Goal: Task Accomplishment & Management: Manage account settings

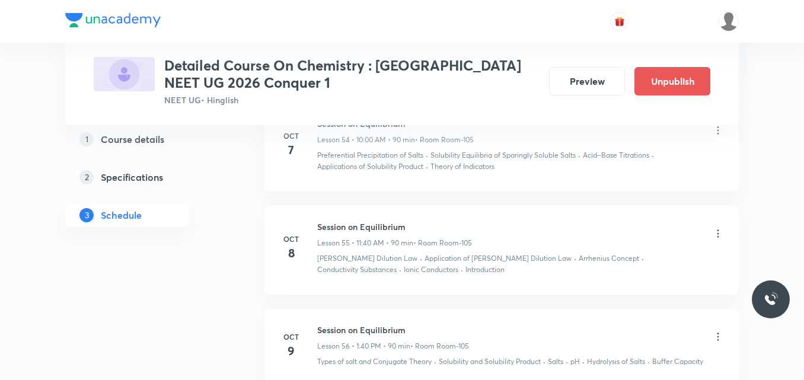
scroll to position [5953, 0]
click at [719, 227] on icon at bounding box center [718, 233] width 12 height 12
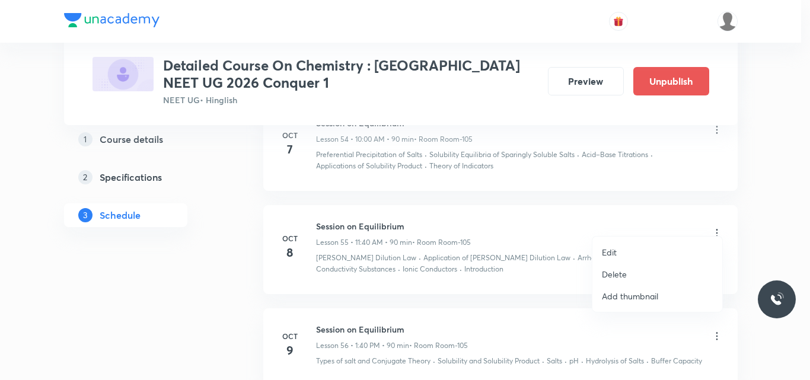
click at [618, 251] on li "Edit" at bounding box center [657, 252] width 130 height 22
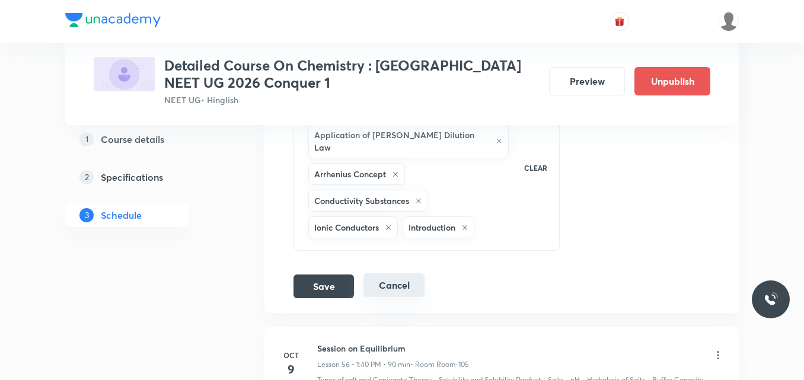
click at [382, 273] on button "Cancel" at bounding box center [394, 285] width 61 height 24
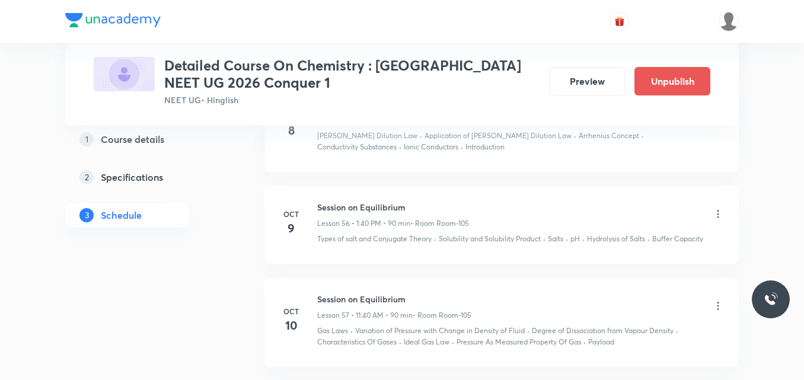
scroll to position [5529, 0]
click at [716, 209] on icon at bounding box center [718, 215] width 12 height 12
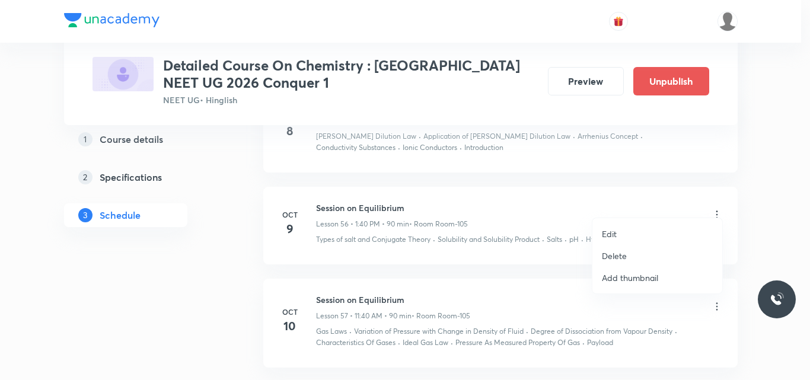
click at [611, 232] on p "Edit" at bounding box center [609, 234] width 15 height 12
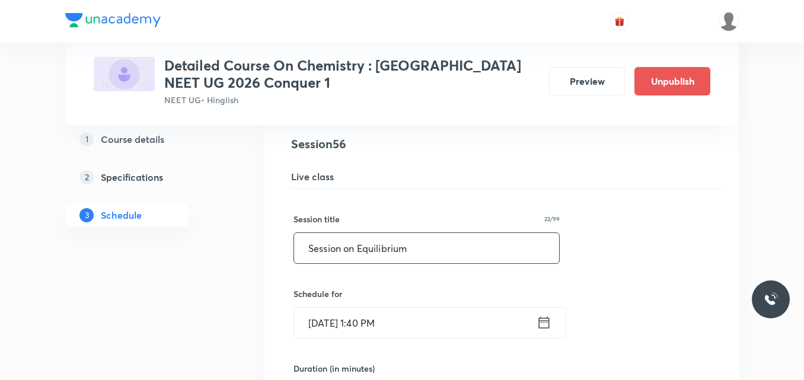
drag, startPoint x: 359, startPoint y: 237, endPoint x: 426, endPoint y: 241, distance: 67.8
click at [426, 241] on input "Session on Equilibrium" at bounding box center [426, 248] width 265 height 30
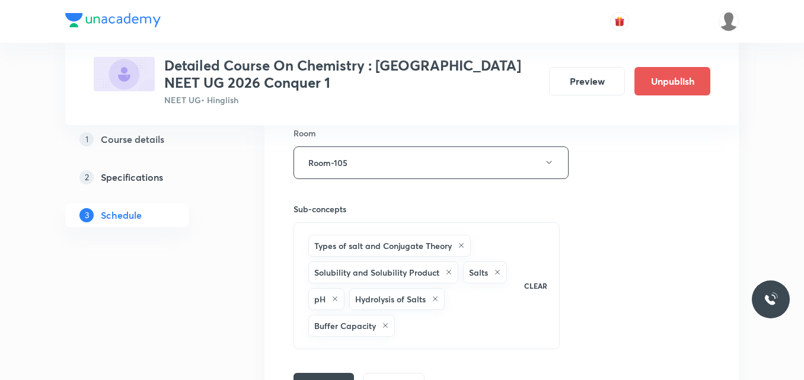
scroll to position [5922, 0]
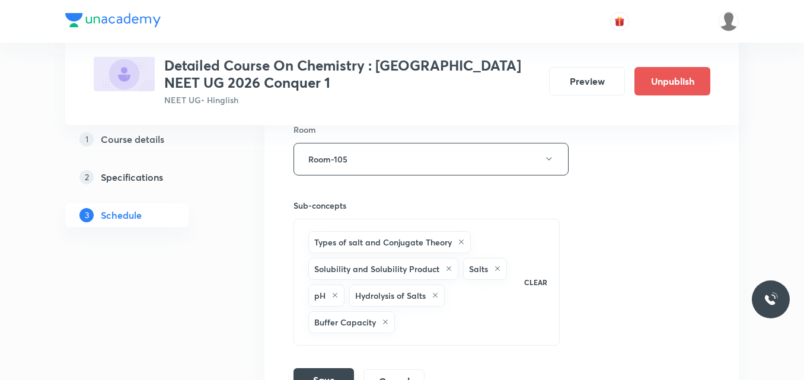
type input "Session on Thermodynamics"
click at [324, 368] on button "Save" at bounding box center [324, 380] width 60 height 24
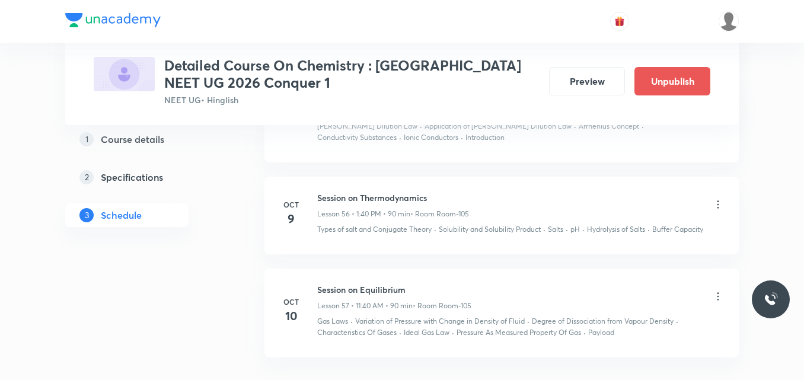
scroll to position [5545, 0]
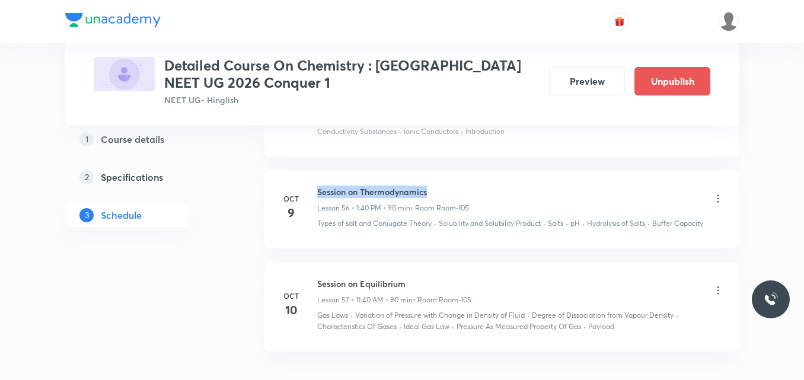
drag, startPoint x: 318, startPoint y: 178, endPoint x: 449, endPoint y: 177, distance: 131.7
click at [449, 186] on h6 "Session on Thermodynamics" at bounding box center [393, 192] width 152 height 12
copy h6 "Session on Thermodynamics"
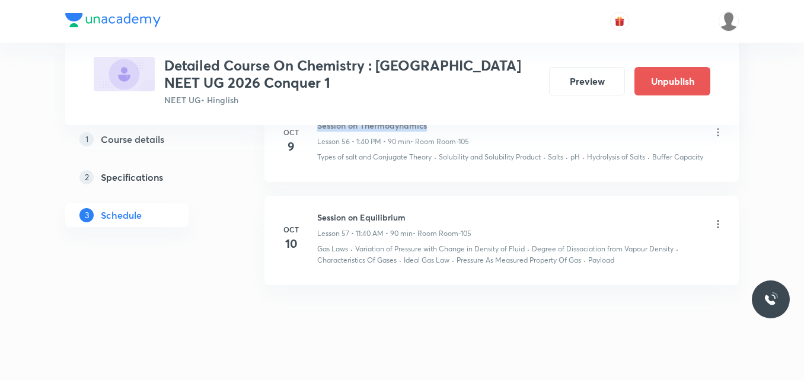
scroll to position [5617, 0]
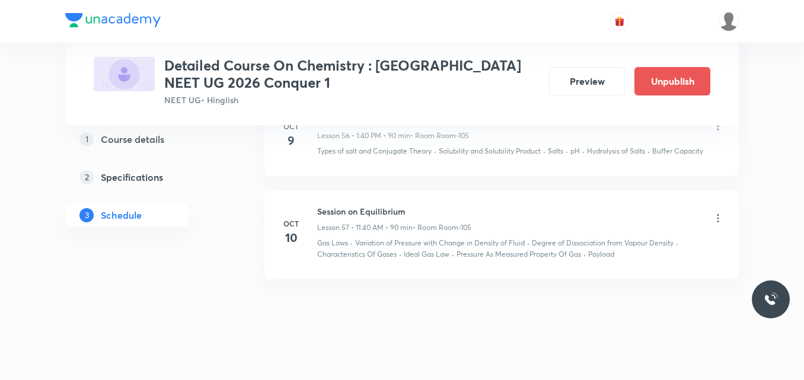
click at [718, 214] on icon at bounding box center [719, 218] width 2 height 8
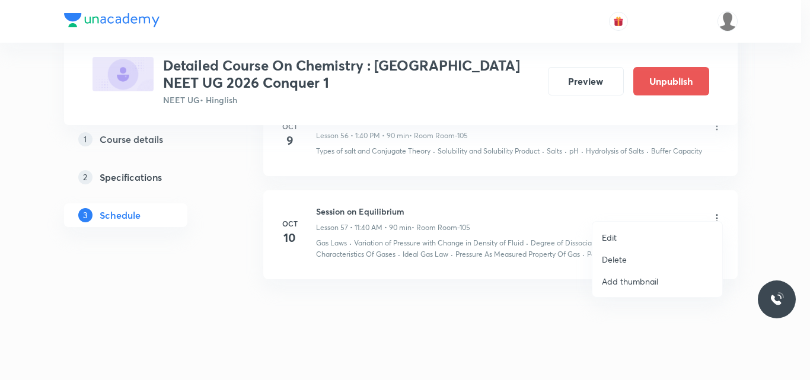
click at [608, 236] on p "Edit" at bounding box center [609, 237] width 15 height 12
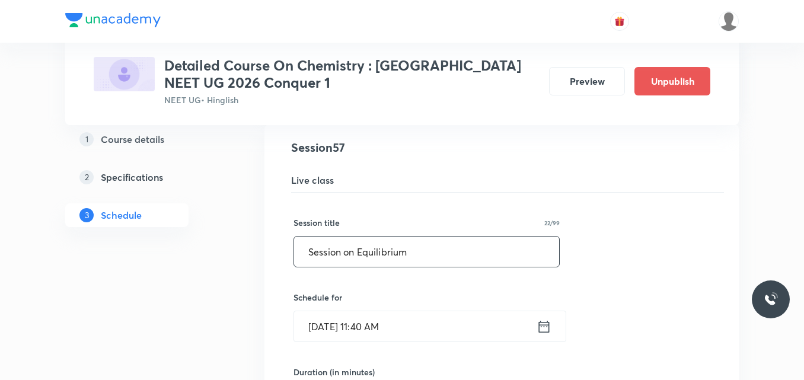
drag, startPoint x: 308, startPoint y: 240, endPoint x: 460, endPoint y: 232, distance: 152.0
click at [460, 237] on input "Session on Equilibrium" at bounding box center [426, 252] width 265 height 30
paste input "Thermodynamics"
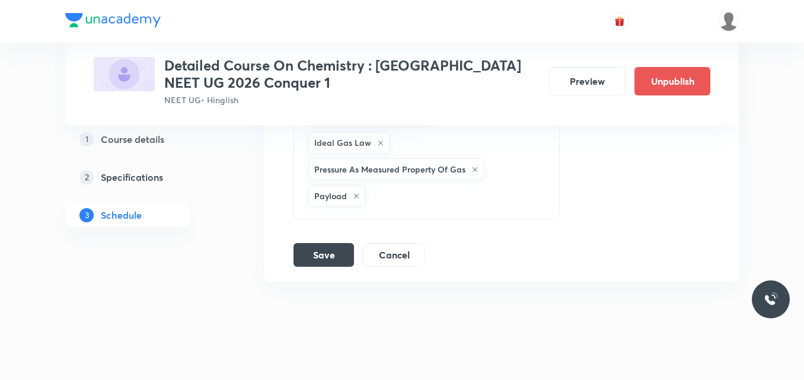
scroll to position [6235, 0]
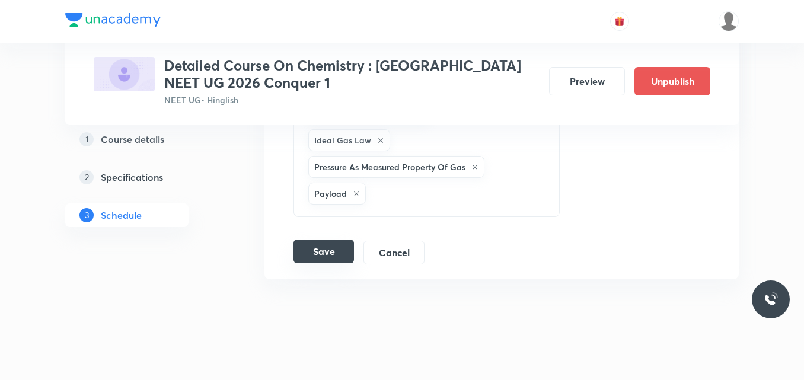
type input "Session on Thermodynamics"
click at [323, 240] on button "Save" at bounding box center [324, 252] width 60 height 24
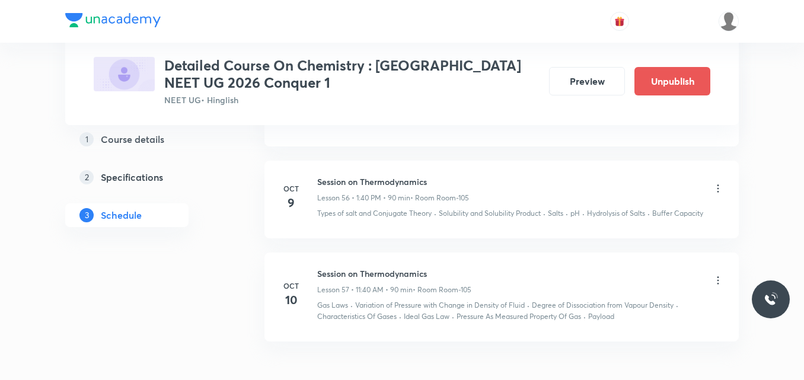
scroll to position [5555, 0]
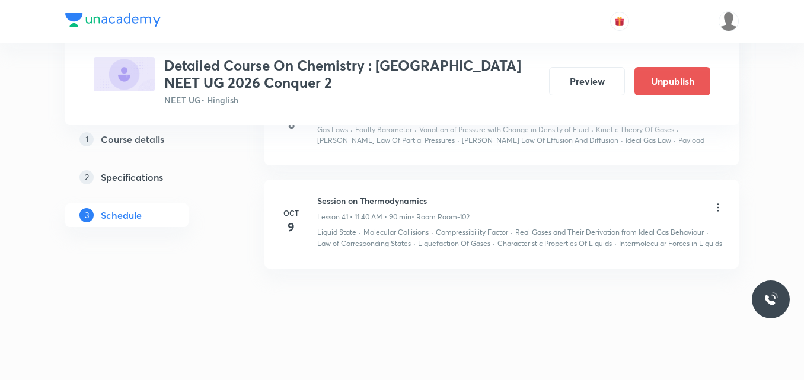
scroll to position [4591, 0]
click at [719, 202] on icon at bounding box center [718, 208] width 12 height 12
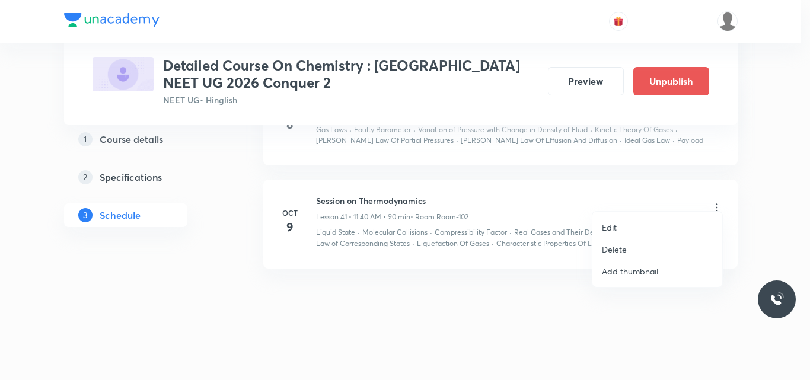
click at [611, 228] on p "Edit" at bounding box center [609, 227] width 15 height 12
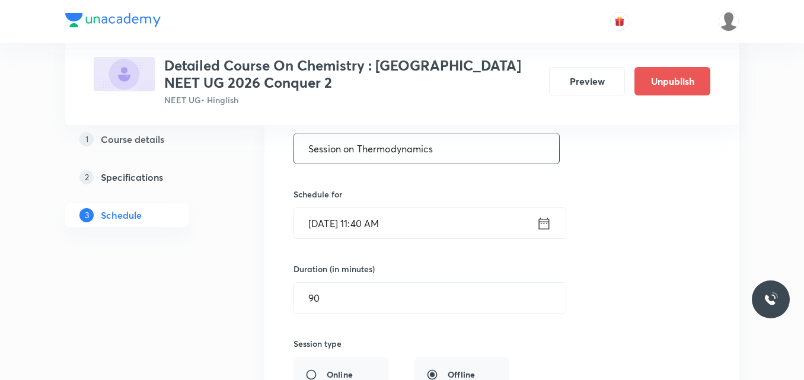
scroll to position [4127, 0]
drag, startPoint x: 358, startPoint y: 149, endPoint x: 454, endPoint y: 154, distance: 95.6
click at [454, 154] on input "Session on Thermodynamics" at bounding box center [426, 149] width 265 height 30
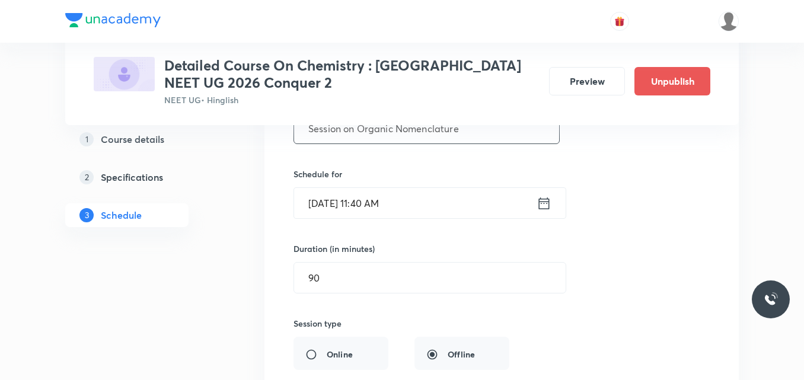
scroll to position [4149, 0]
type input "Session on Organic Nomenclature"
click at [547, 205] on icon at bounding box center [544, 203] width 15 height 17
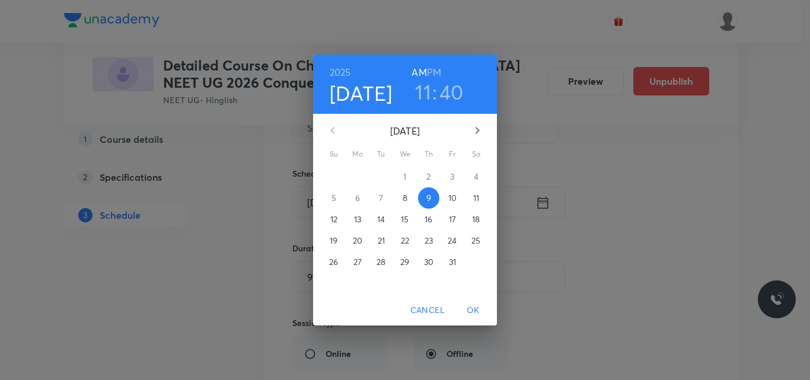
click at [451, 202] on p "10" at bounding box center [452, 198] width 8 height 12
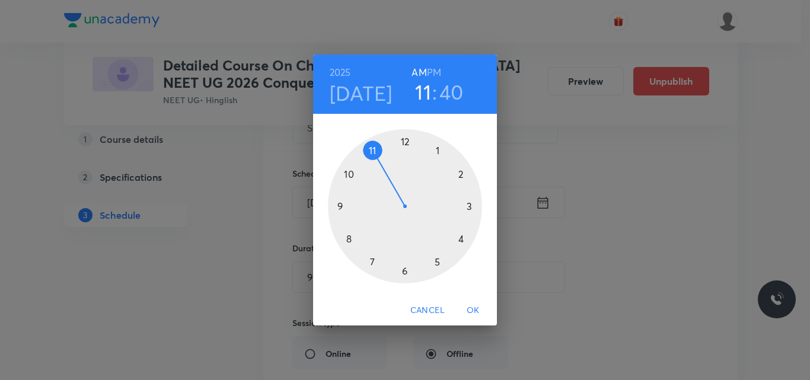
click at [203, 279] on div "2025 Oct 10 11 : 40 AM PM 1 2 3 4 5 6 7 8 9 10 11 12 Cancel OK" at bounding box center [405, 190] width 810 height 380
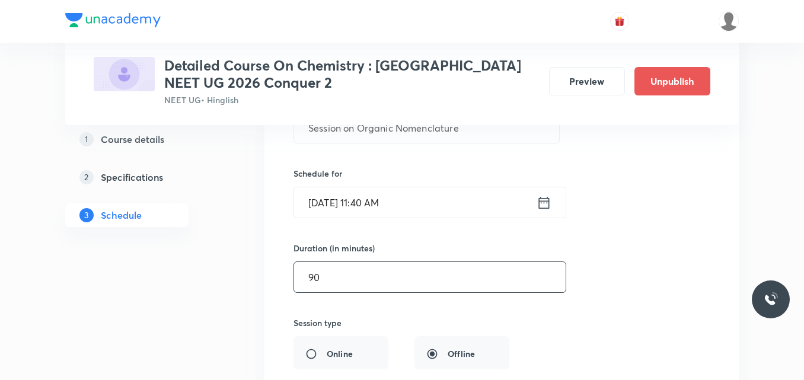
click at [364, 282] on input "90" at bounding box center [430, 277] width 272 height 30
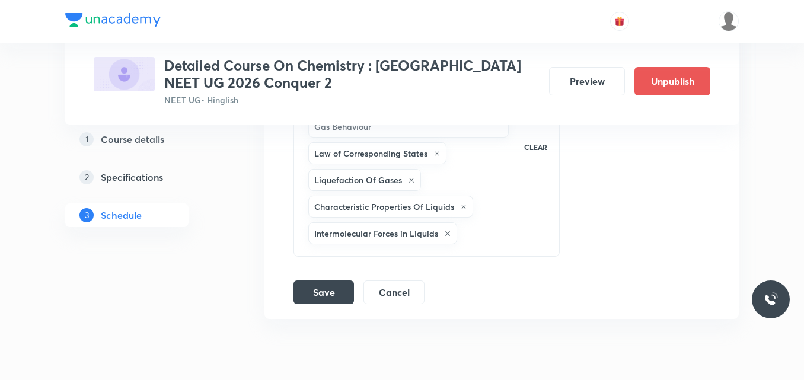
scroll to position [4606, 0]
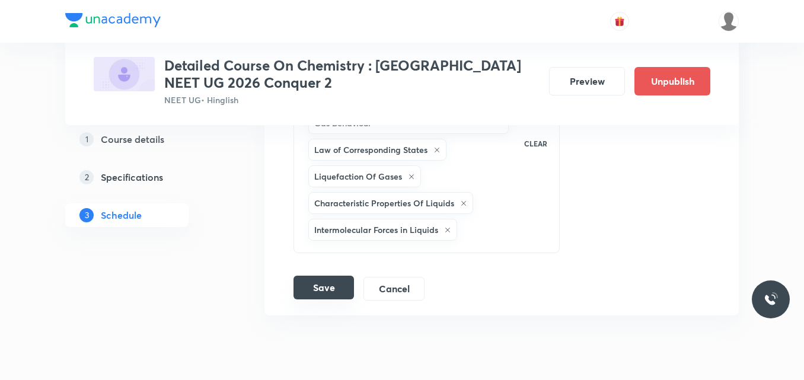
click at [328, 284] on button "Save" at bounding box center [324, 288] width 60 height 24
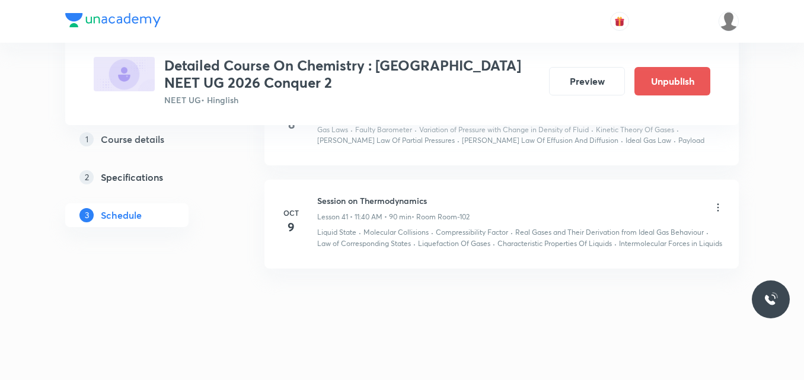
scroll to position [4046, 0]
drag, startPoint x: 318, startPoint y: 189, endPoint x: 464, endPoint y: 185, distance: 146.5
click at [464, 195] on h6 "Session on Organic Nomenclature" at bounding box center [393, 201] width 152 height 12
copy h6 "Session on Organic Nomenclature"
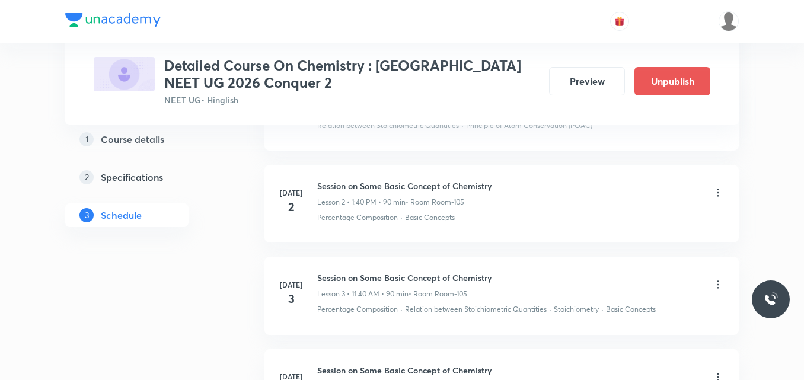
scroll to position [0, 0]
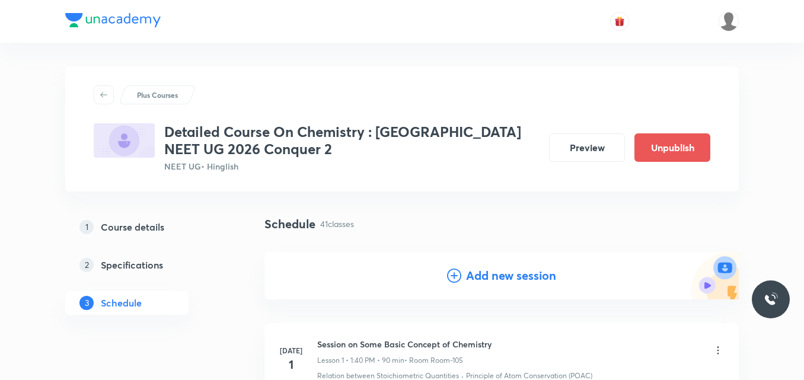
click at [451, 276] on icon at bounding box center [454, 276] width 14 height 14
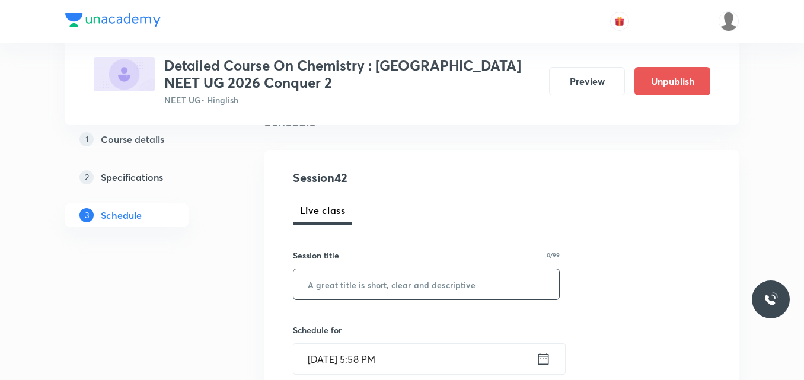
scroll to position [103, 0]
click at [393, 279] on input "text" at bounding box center [427, 284] width 266 height 30
paste input "Session on Organic Nomenclature"
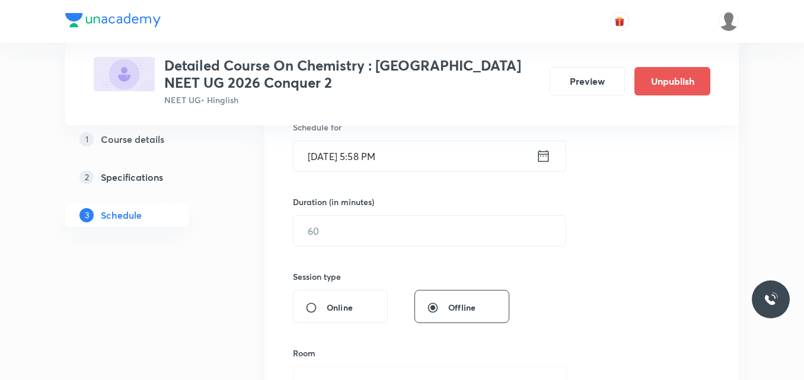
scroll to position [308, 0]
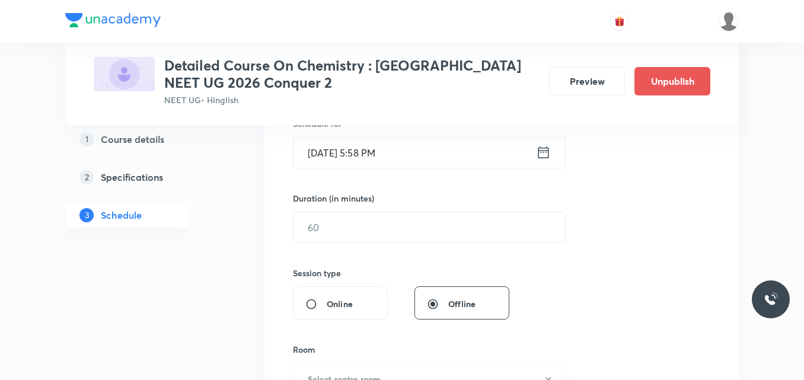
type input "Session on Organic Nomenclature"
click at [541, 152] on icon at bounding box center [543, 152] width 15 height 17
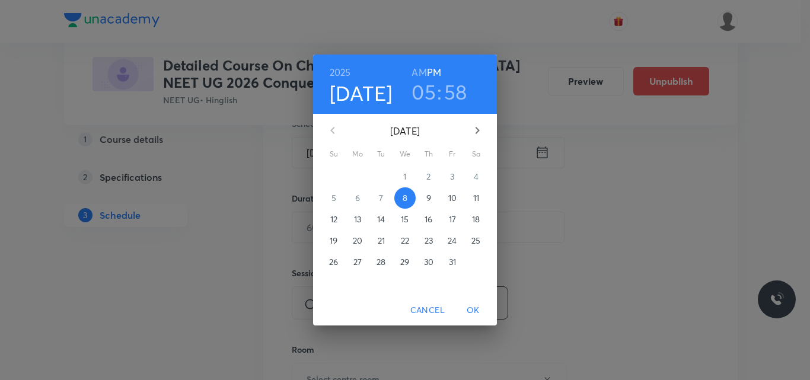
click at [450, 202] on p "10" at bounding box center [452, 198] width 8 height 12
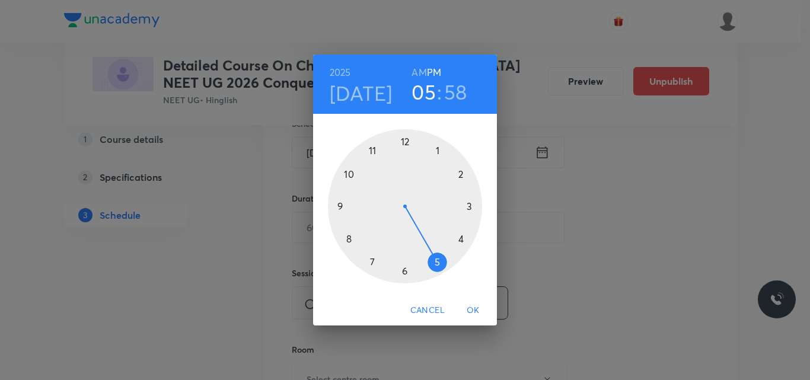
click at [420, 72] on h6 "AM" at bounding box center [419, 72] width 15 height 17
click at [350, 173] on div at bounding box center [405, 206] width 154 height 154
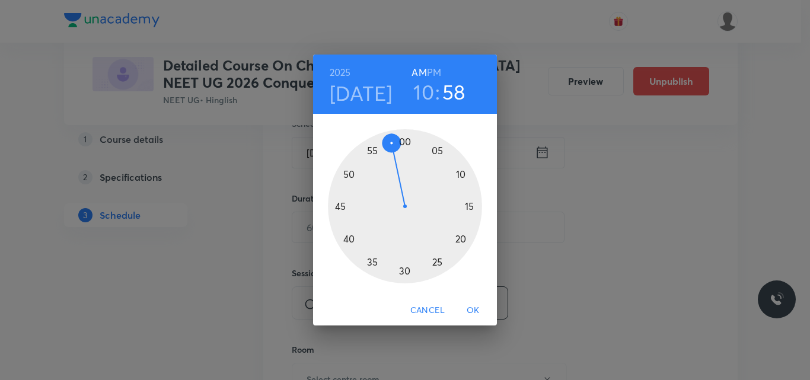
click at [406, 142] on div at bounding box center [405, 206] width 154 height 154
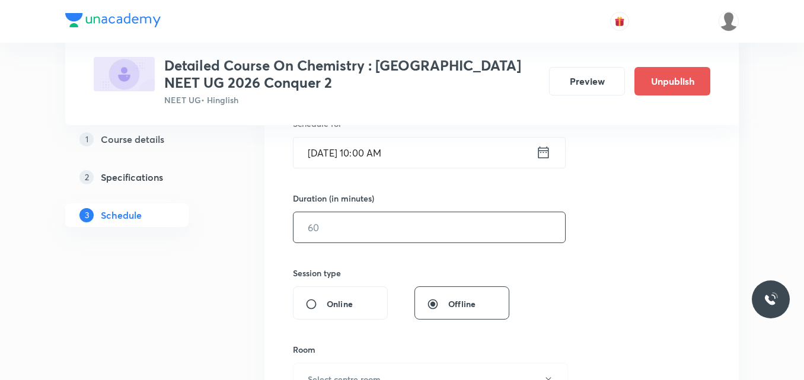
click at [340, 229] on input "text" at bounding box center [430, 227] width 272 height 30
type input "90"
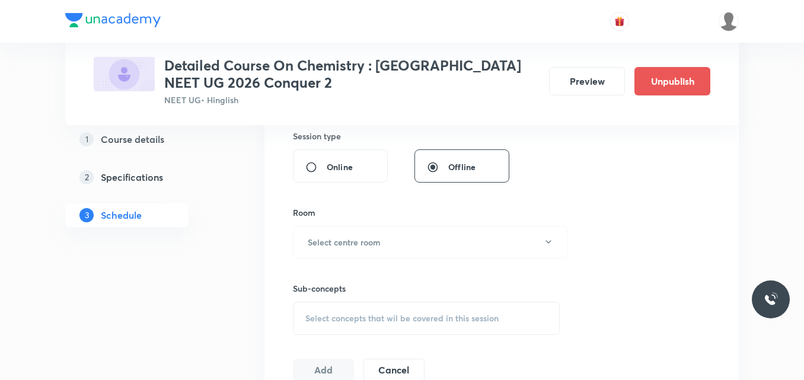
scroll to position [447, 0]
click at [343, 238] on h6 "Select centre room" at bounding box center [344, 241] width 73 height 12
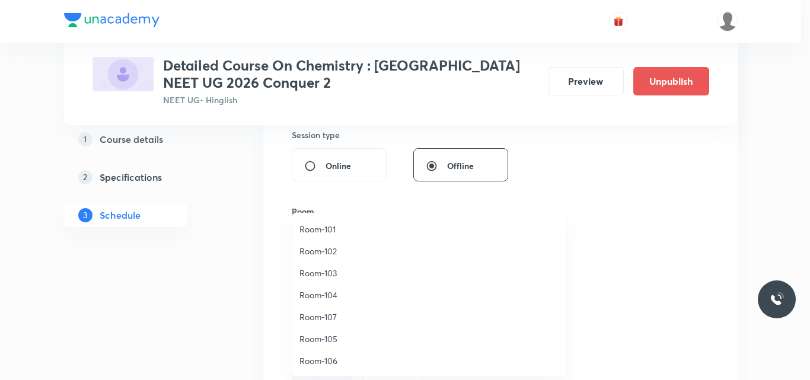
click at [317, 250] on span "Room-102" at bounding box center [429, 251] width 260 height 12
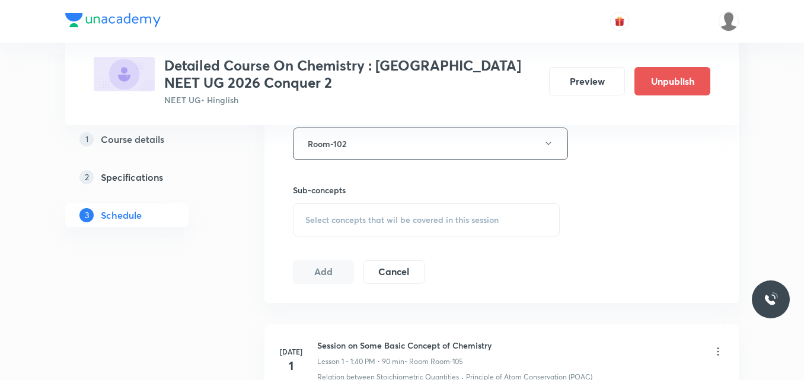
scroll to position [545, 0]
click at [336, 222] on span "Select concepts that wil be covered in this session" at bounding box center [401, 218] width 193 height 9
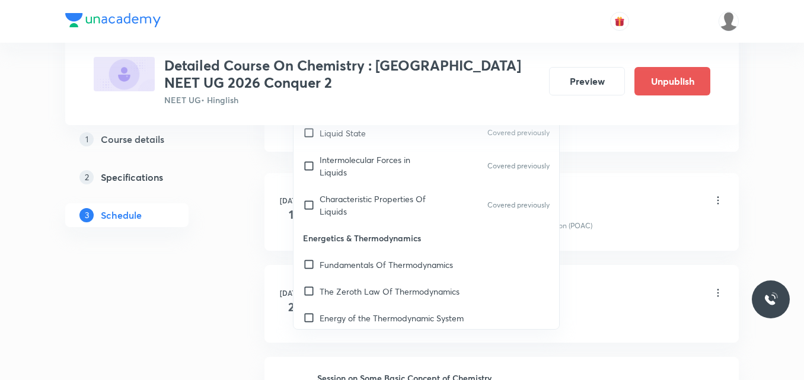
scroll to position [3285, 0]
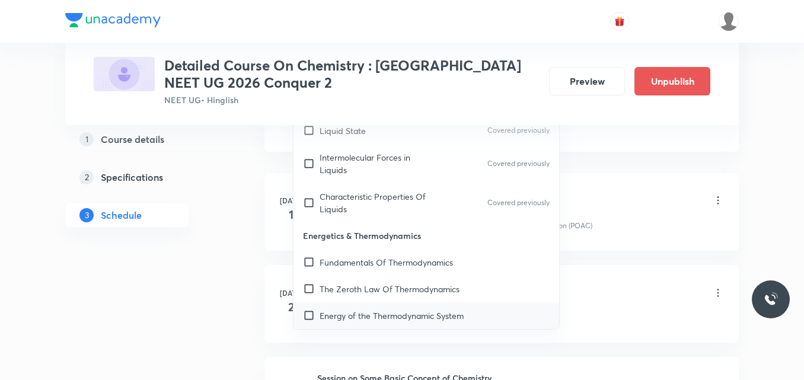
click at [384, 310] on p "Energy of the Thermodynamic System" at bounding box center [392, 316] width 144 height 12
checkbox input "true"
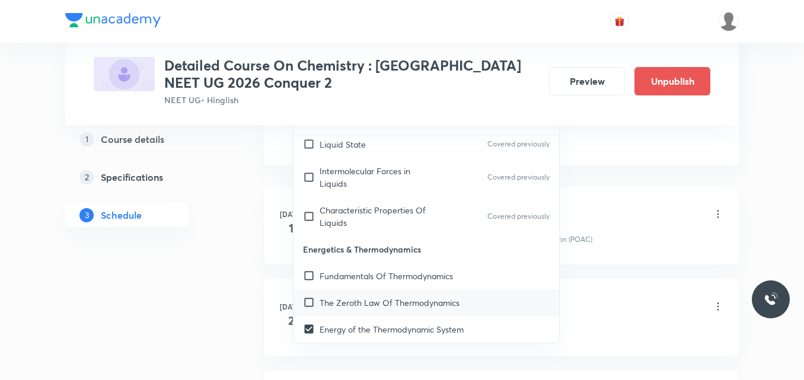
click at [358, 297] on p "The Zeroth Law Of Thermodynamics" at bounding box center [390, 303] width 140 height 12
checkbox input "true"
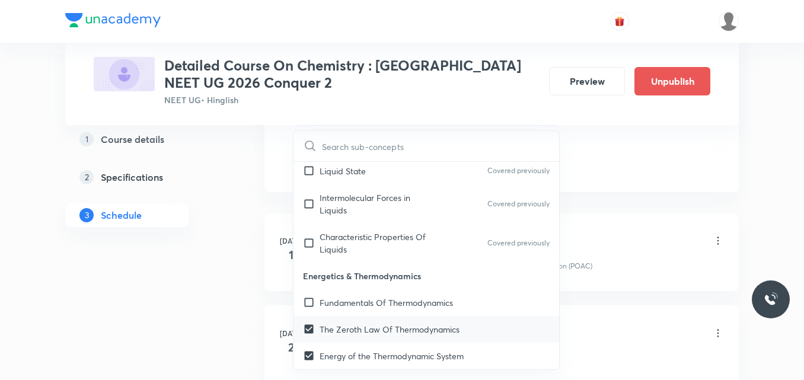
click at [358, 297] on p "Fundamentals Of Thermodynamics" at bounding box center [386, 303] width 133 height 12
checkbox input "true"
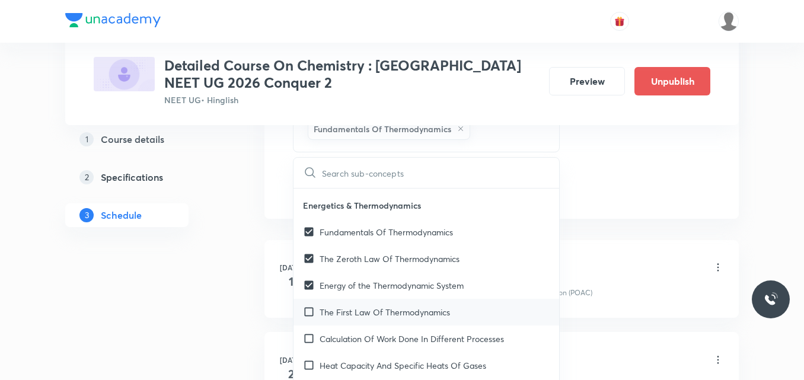
scroll to position [3382, 0]
click at [374, 298] on div "The First Law Of Thermodynamics" at bounding box center [427, 311] width 266 height 27
checkbox input "true"
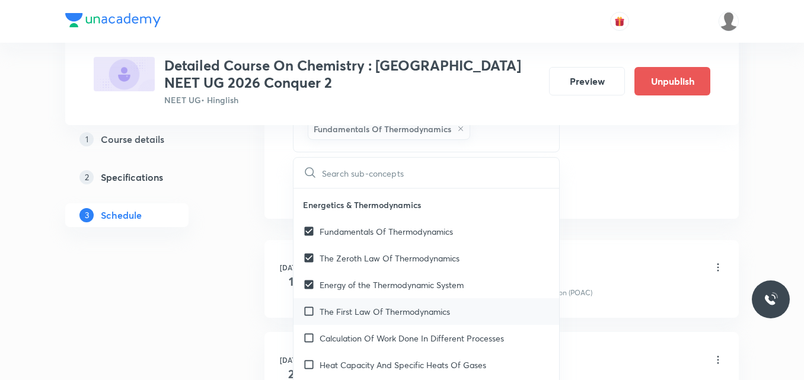
checkbox input "true"
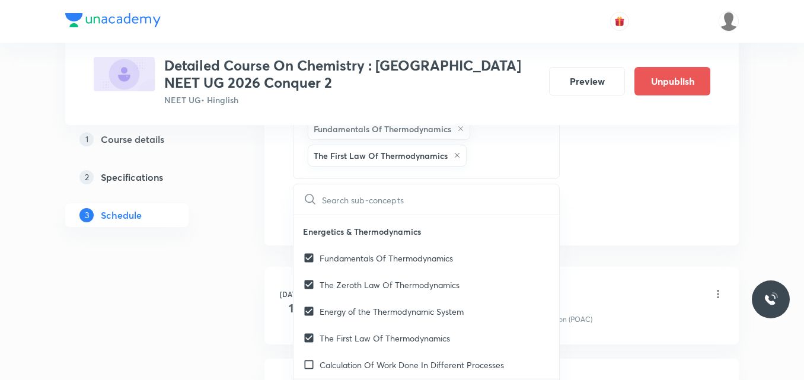
checkbox input "true"
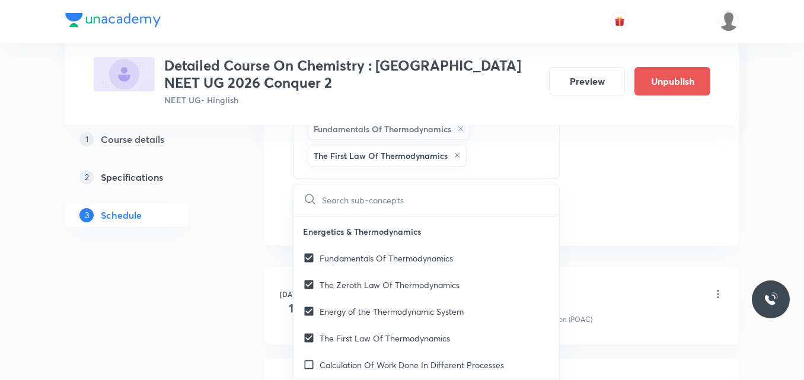
checkbox input "true"
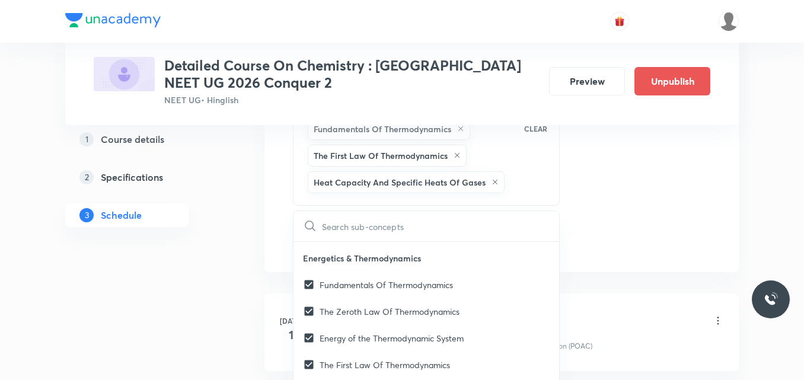
checkbox input "true"
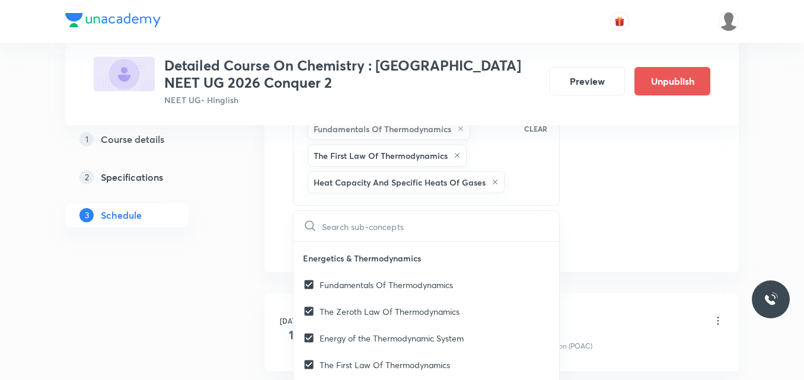
checkbox input "true"
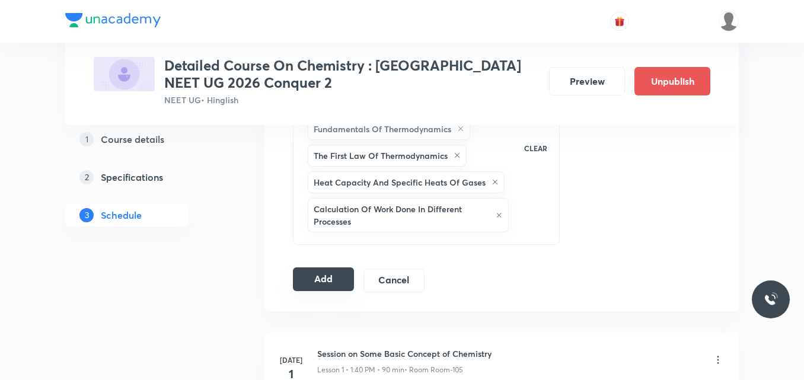
click at [329, 282] on button "Add" at bounding box center [323, 279] width 61 height 24
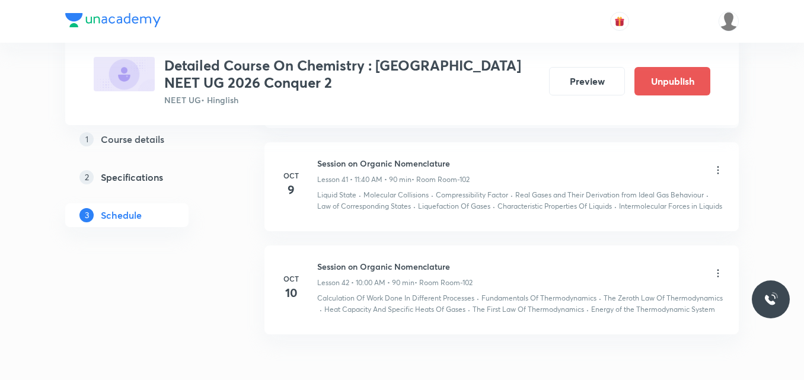
scroll to position [4073, 0]
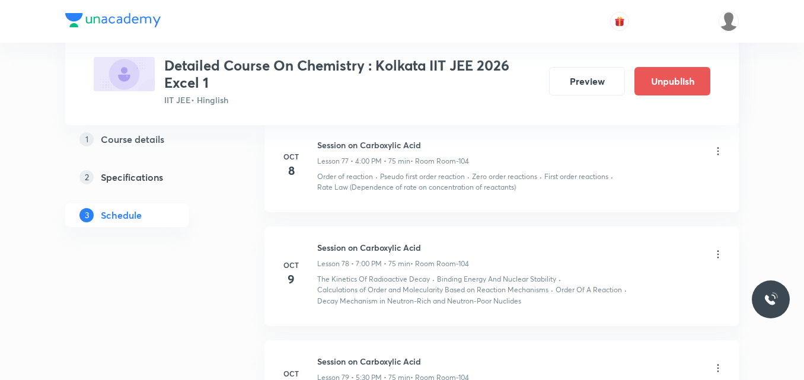
scroll to position [8366, 0]
click at [718, 248] on icon at bounding box center [718, 254] width 12 height 12
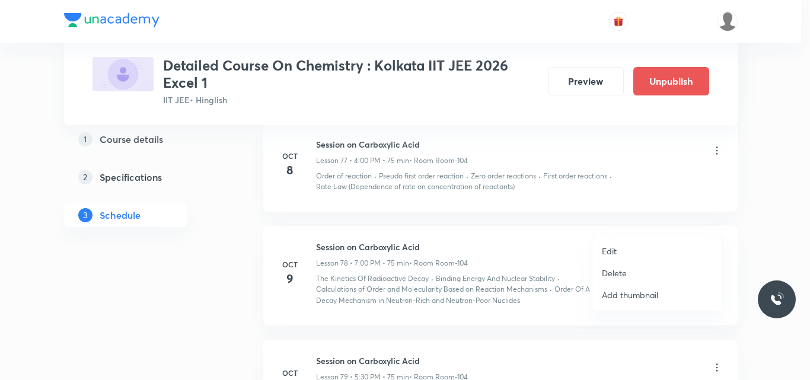
click at [617, 251] on p "Edit" at bounding box center [609, 251] width 15 height 12
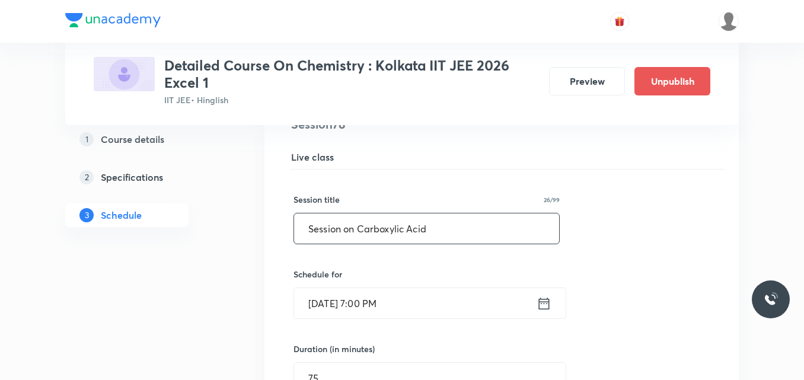
scroll to position [7879, 0]
drag, startPoint x: 359, startPoint y: 197, endPoint x: 433, endPoint y: 202, distance: 74.8
click at [433, 214] on input "Session on Carboxylic Acid" at bounding box center [426, 229] width 265 height 30
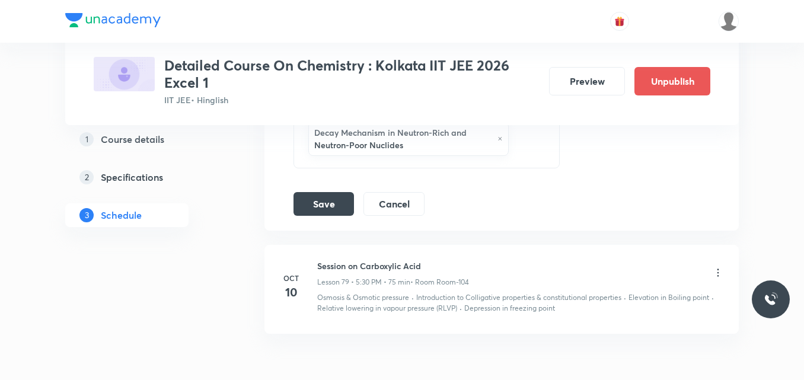
scroll to position [8482, 0]
type input "Session on Amines"
click at [321, 190] on button "Save" at bounding box center [324, 202] width 60 height 24
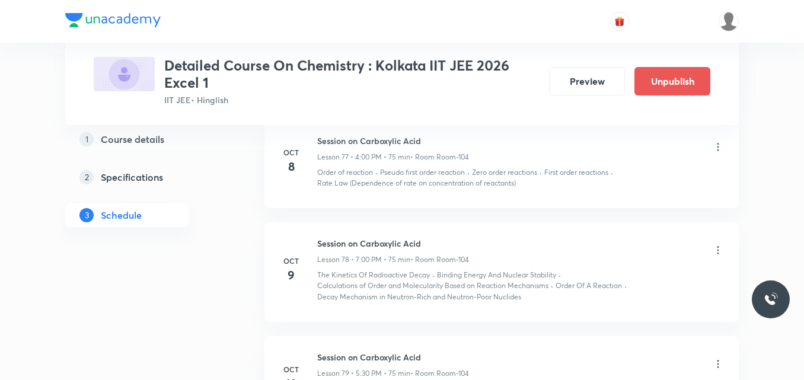
scroll to position [7823, 0]
drag, startPoint x: 318, startPoint y: 211, endPoint x: 415, endPoint y: 217, distance: 97.5
click at [415, 238] on h6 "Session on Amines" at bounding box center [393, 244] width 152 height 12
copy h6 "Session on Amines"
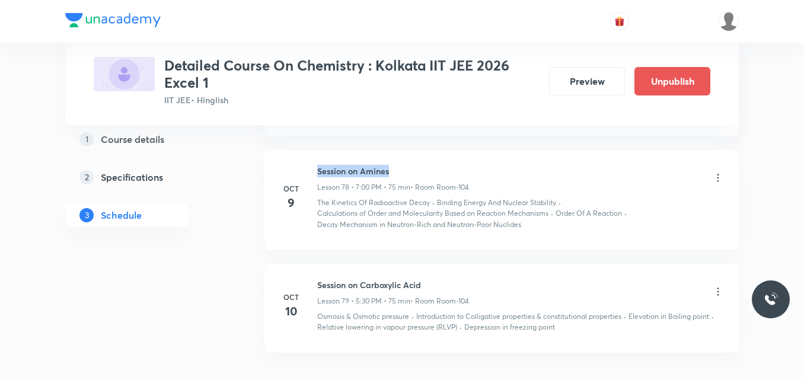
scroll to position [7898, 0]
click at [717, 285] on icon at bounding box center [718, 291] width 12 height 12
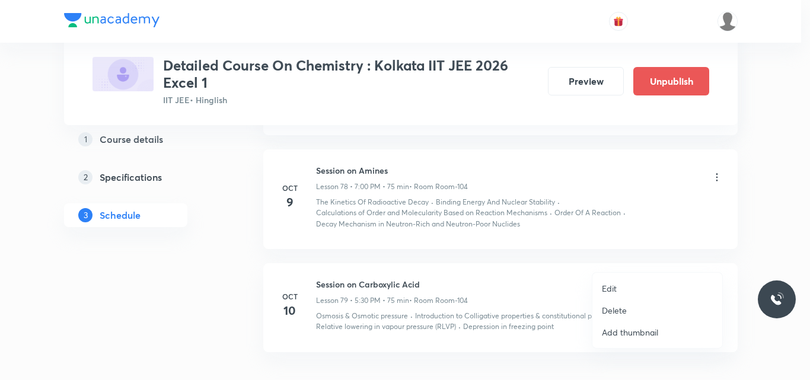
click at [614, 291] on p "Edit" at bounding box center [609, 288] width 15 height 12
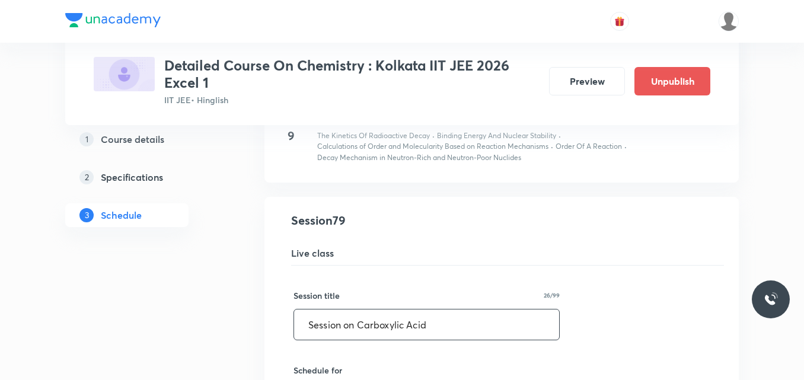
drag, startPoint x: 308, startPoint y: 292, endPoint x: 456, endPoint y: 291, distance: 148.3
click at [456, 310] on input "Session on Carboxylic Acid" at bounding box center [426, 325] width 265 height 30
paste input "Amines"
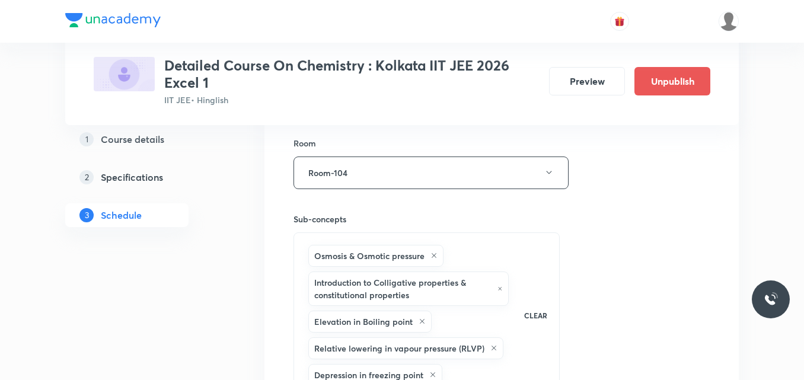
scroll to position [8513, 0]
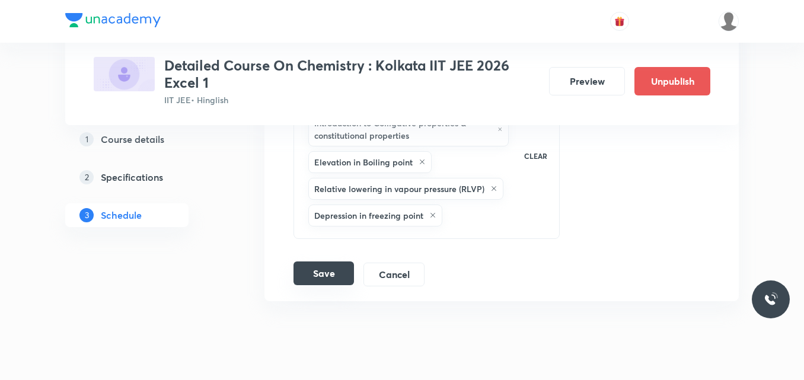
type input "Session on Amines"
click at [315, 262] on button "Save" at bounding box center [324, 274] width 60 height 24
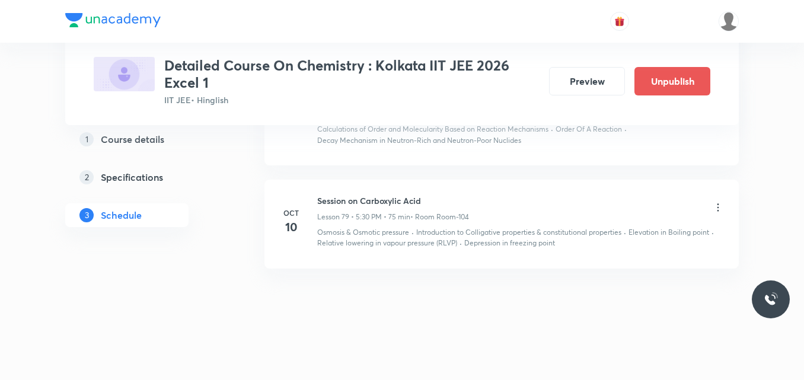
scroll to position [7948, 0]
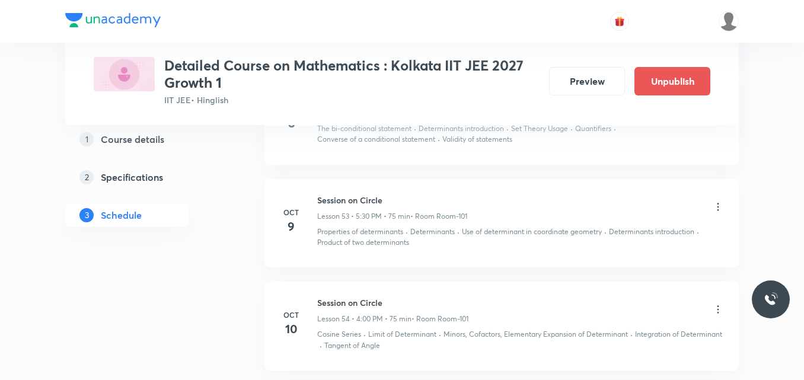
scroll to position [6027, 0]
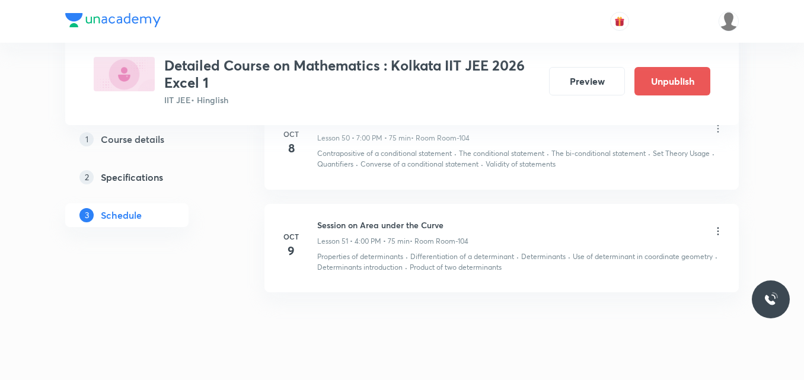
scroll to position [5707, 0]
click at [716, 229] on icon at bounding box center [718, 228] width 12 height 12
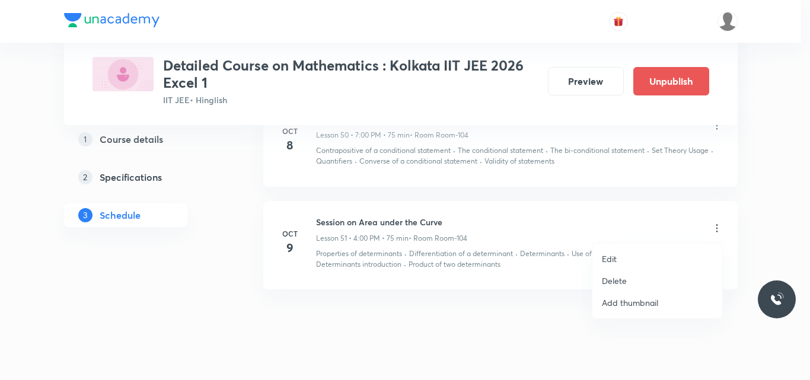
click at [605, 257] on p "Edit" at bounding box center [609, 259] width 15 height 12
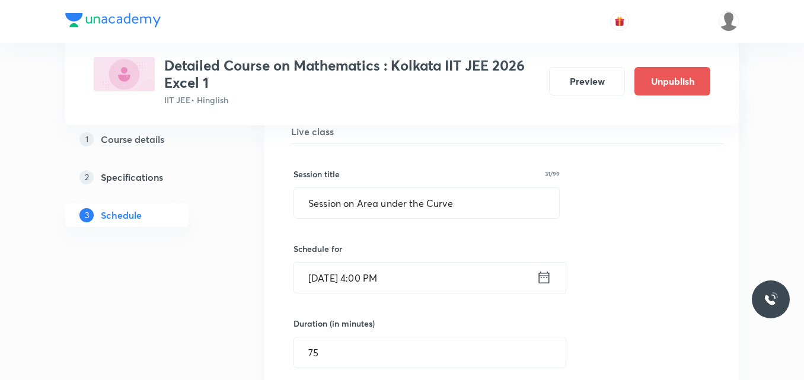
scroll to position [5201, 0]
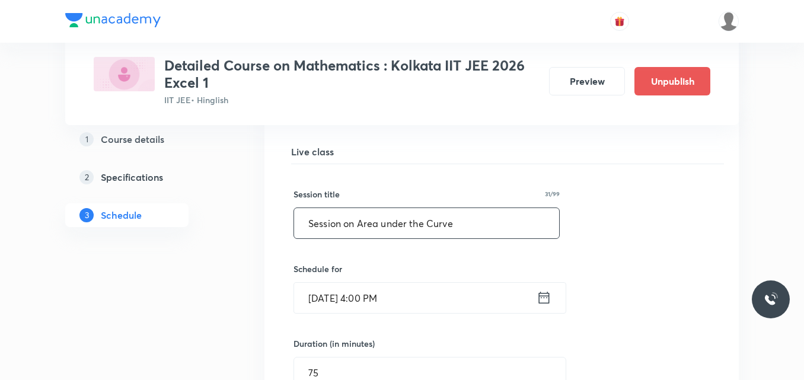
drag, startPoint x: 359, startPoint y: 224, endPoint x: 462, endPoint y: 228, distance: 103.2
click at [462, 228] on input "Session on Area under the Curve" at bounding box center [426, 223] width 265 height 30
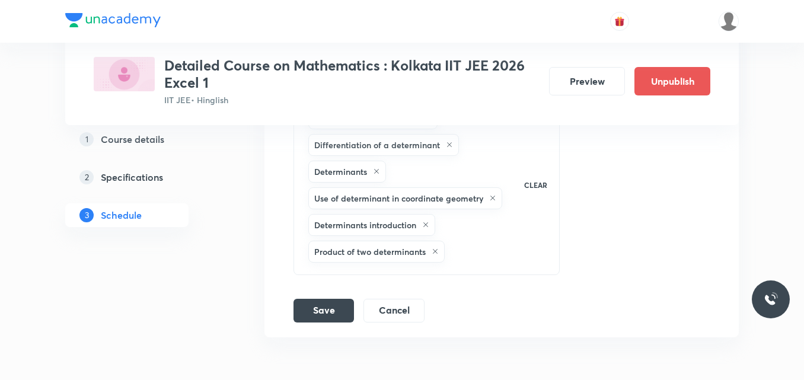
scroll to position [5762, 0]
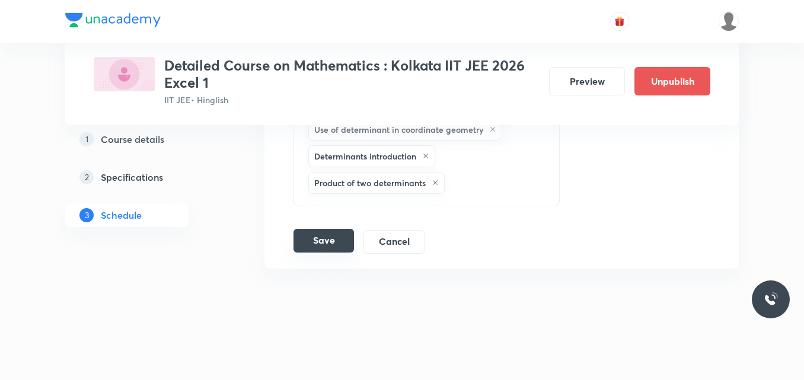
type input "Session on Differential Equation"
click at [321, 241] on button "Save" at bounding box center [324, 241] width 60 height 24
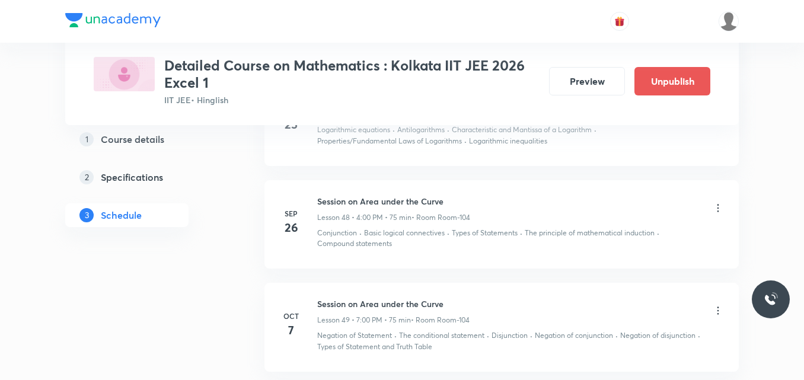
scroll to position [4860, 0]
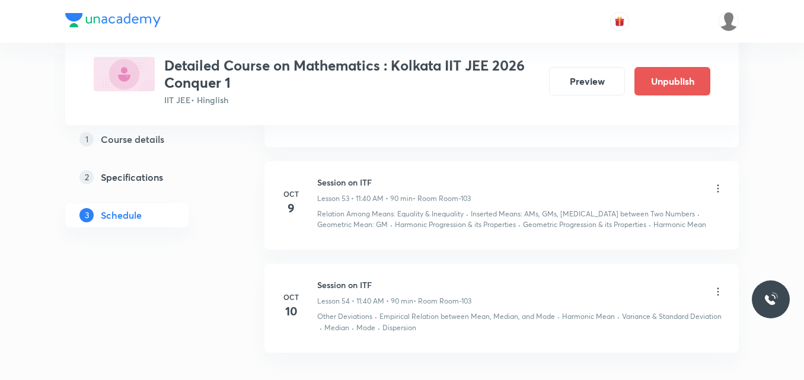
scroll to position [5950, 0]
click at [717, 194] on icon at bounding box center [718, 189] width 12 height 12
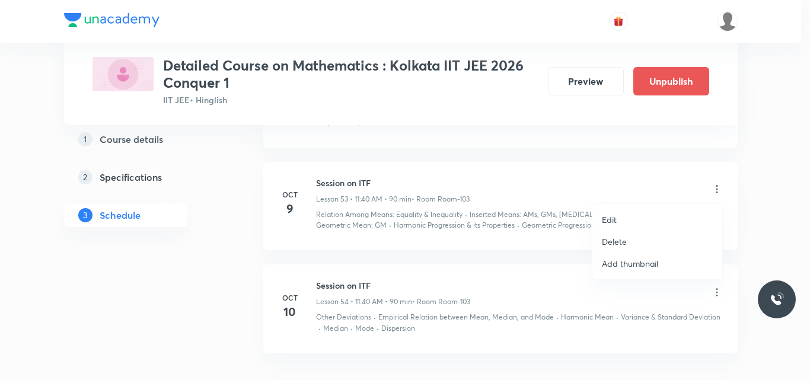
click at [621, 224] on li "Edit" at bounding box center [657, 220] width 130 height 22
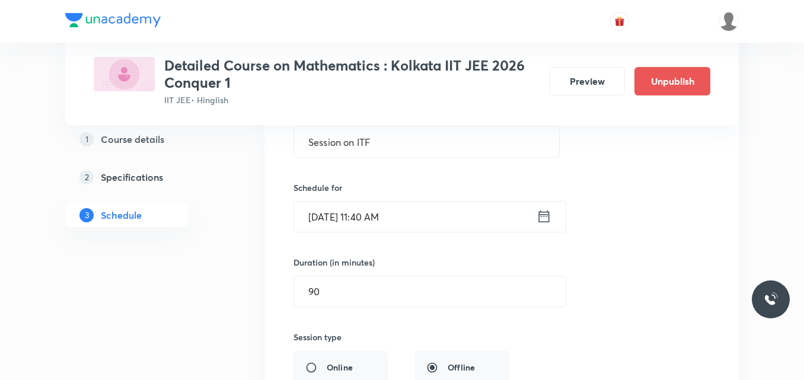
scroll to position [5482, 0]
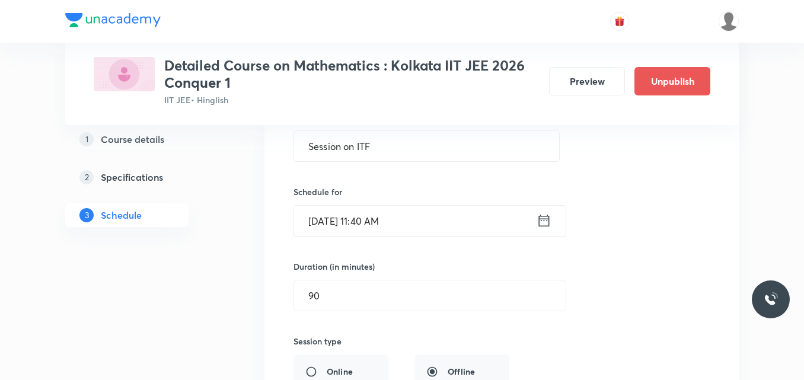
click at [545, 221] on icon at bounding box center [544, 220] width 15 height 17
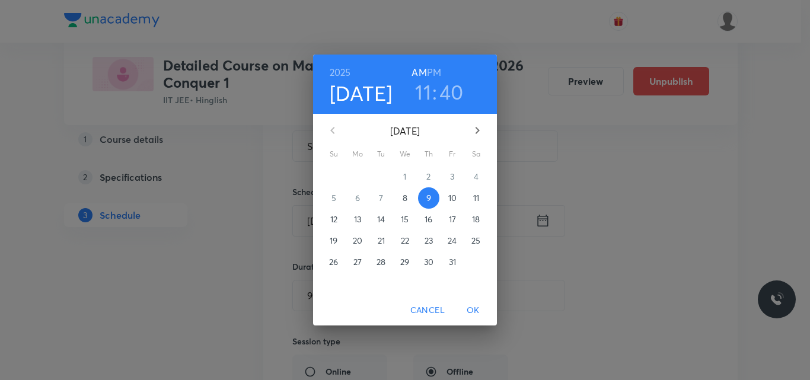
click at [447, 93] on h3 "40" at bounding box center [451, 91] width 24 height 25
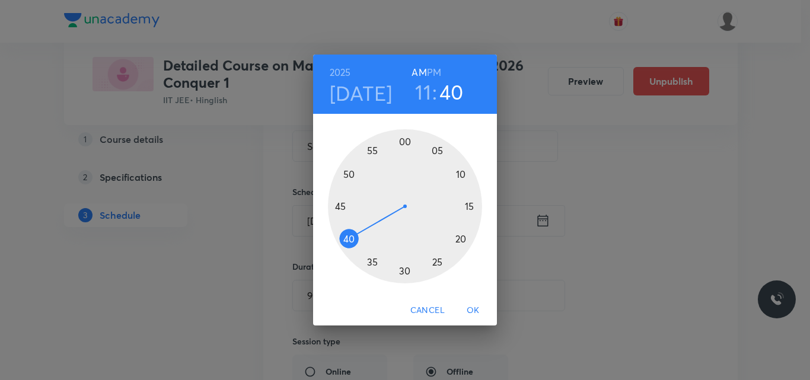
click at [405, 139] on div at bounding box center [405, 206] width 154 height 154
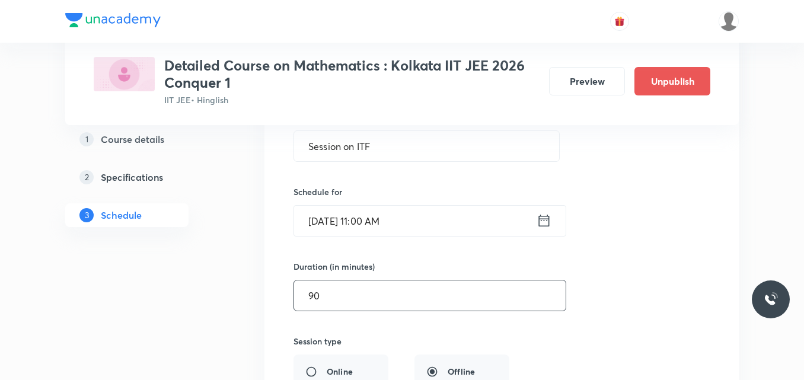
click at [335, 299] on input "90" at bounding box center [430, 295] width 272 height 30
type input "9"
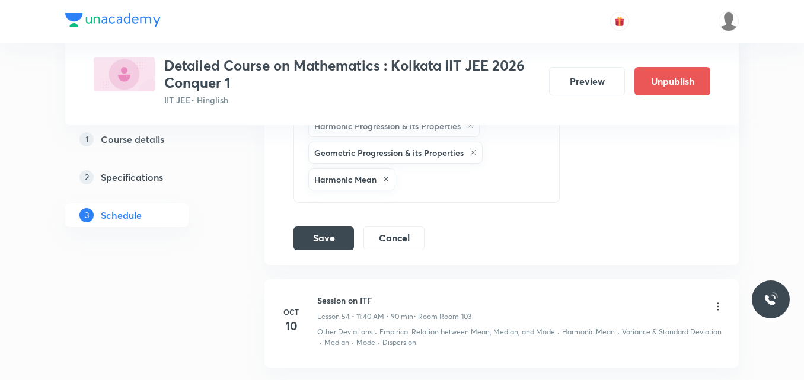
scroll to position [5995, 0]
type input "120"
click at [336, 238] on button "Save" at bounding box center [324, 237] width 60 height 24
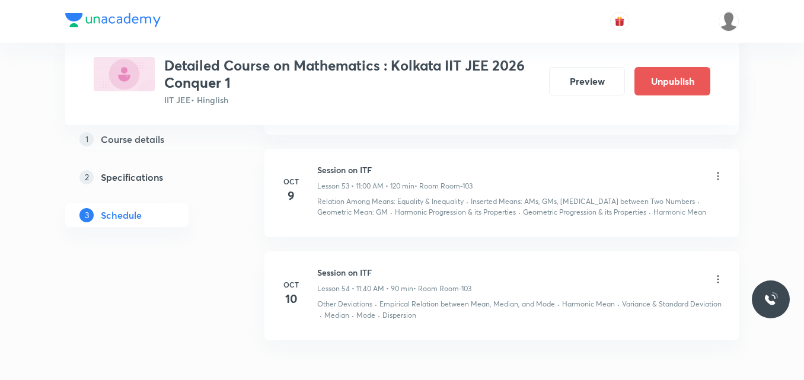
scroll to position [5418, 0]
